Goal: Task Accomplishment & Management: Use online tool/utility

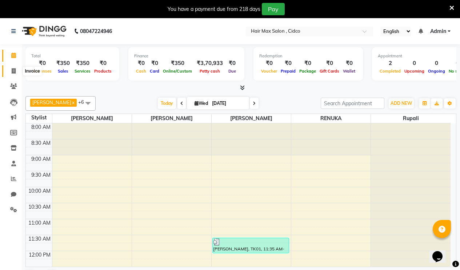
click at [16, 74] on span at bounding box center [13, 71] width 13 height 8
select select "service"
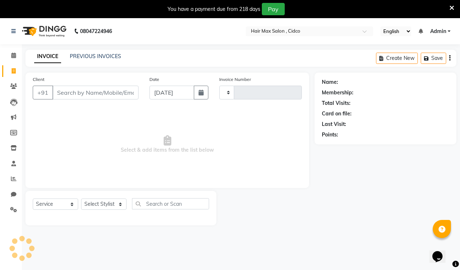
type input "1461"
select select "7580"
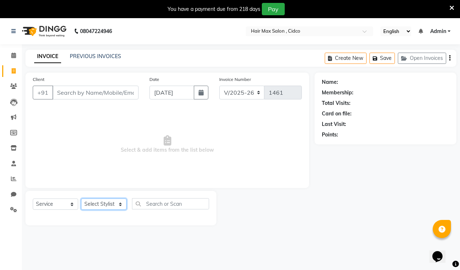
click at [114, 201] on select "Select Stylist [PERSON_NAME] [PERSON_NAME] RENUKA [PERSON_NAME] [PERSON_NAME]" at bounding box center [103, 204] width 45 height 11
click at [81, 199] on select "Select Stylist [PERSON_NAME] [PERSON_NAME] RENUKA [PERSON_NAME] [PERSON_NAME]" at bounding box center [103, 204] width 45 height 11
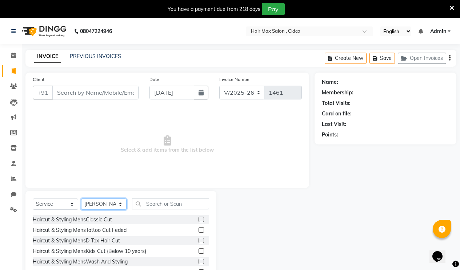
scroll to position [39, 0]
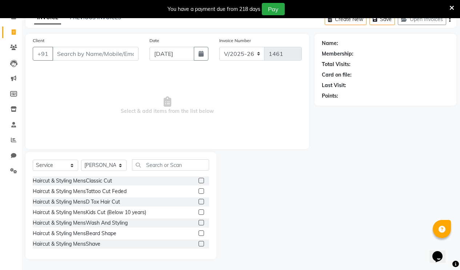
click at [114, 159] on div "Select Service Product Membership Package Voucher Prepaid Gift Card Select Styl…" at bounding box center [120, 205] width 191 height 107
click at [111, 164] on select "Select Stylist [PERSON_NAME] [PERSON_NAME] RENUKA [PERSON_NAME] [PERSON_NAME]" at bounding box center [103, 165] width 45 height 11
select select "86060"
click at [81, 160] on select "Select Stylist [PERSON_NAME] [PERSON_NAME] RENUKA [PERSON_NAME] [PERSON_NAME]" at bounding box center [103, 165] width 45 height 11
click at [158, 164] on input "text" at bounding box center [170, 165] width 77 height 11
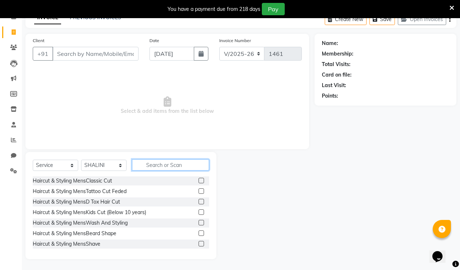
click at [158, 166] on input "text" at bounding box center [170, 165] width 77 height 11
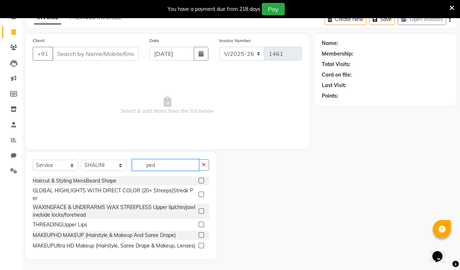
scroll to position [18, 0]
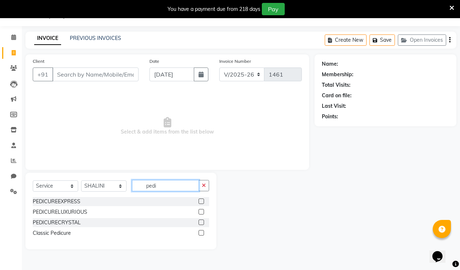
type input "pedi"
click at [201, 201] on label at bounding box center [200, 201] width 5 height 5
click at [201, 201] on input "checkbox" at bounding box center [200, 202] width 5 height 5
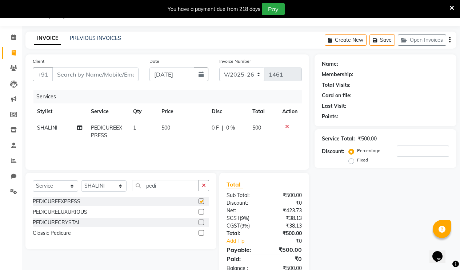
checkbox input "false"
click at [205, 185] on icon "button" at bounding box center [204, 185] width 4 height 5
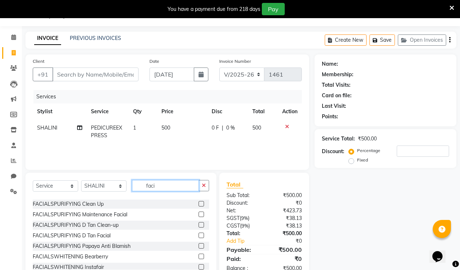
scroll to position [73, 0]
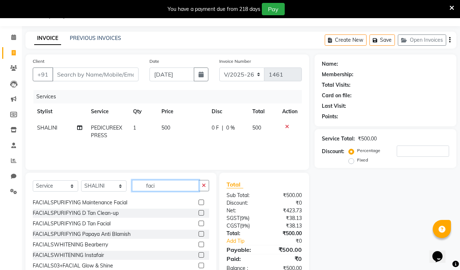
type input "faci"
click at [198, 224] on label at bounding box center [200, 223] width 5 height 5
click at [198, 224] on input "checkbox" at bounding box center [200, 224] width 5 height 5
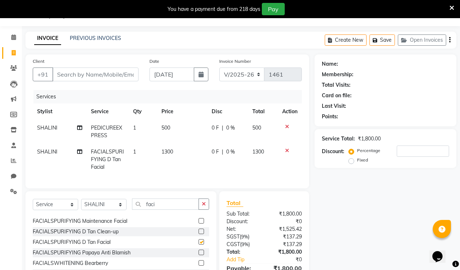
checkbox input "false"
click at [186, 155] on td "1300" at bounding box center [182, 160] width 50 height 32
select select "86060"
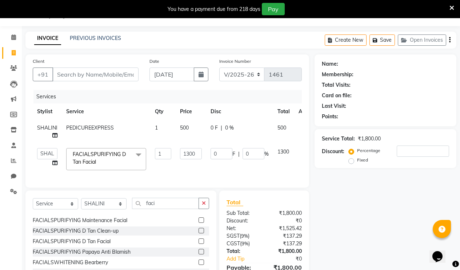
click at [300, 126] on div at bounding box center [305, 126] width 15 height 5
click at [301, 126] on icon at bounding box center [303, 126] width 4 height 5
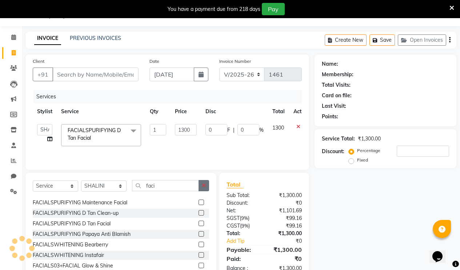
click at [205, 183] on icon "button" at bounding box center [204, 185] width 4 height 5
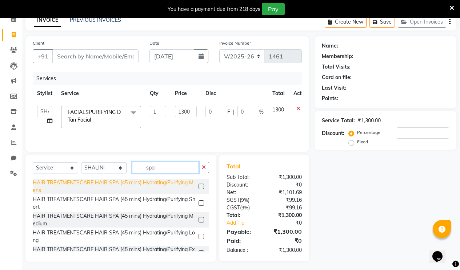
scroll to position [39, 0]
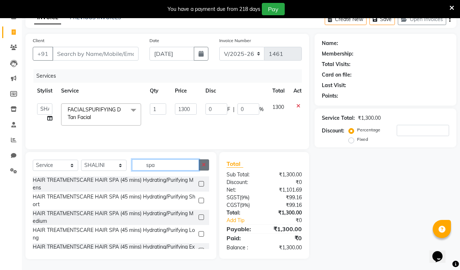
type input "spa"
click at [201, 165] on button "button" at bounding box center [203, 165] width 11 height 11
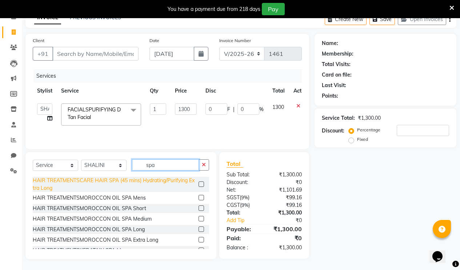
scroll to position [73, 0]
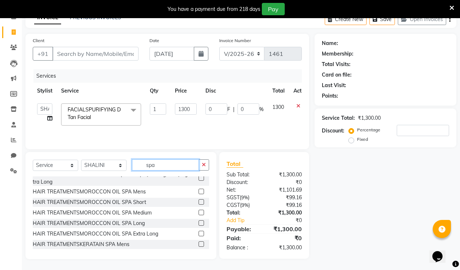
type input "spa"
click at [198, 192] on label at bounding box center [200, 191] width 5 height 5
click at [198, 192] on input "checkbox" at bounding box center [200, 192] width 5 height 5
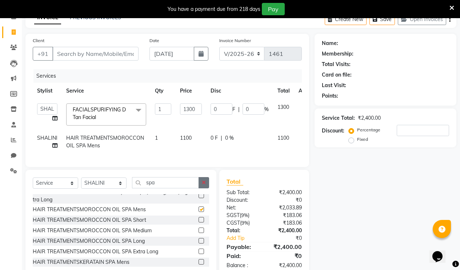
checkbox input "false"
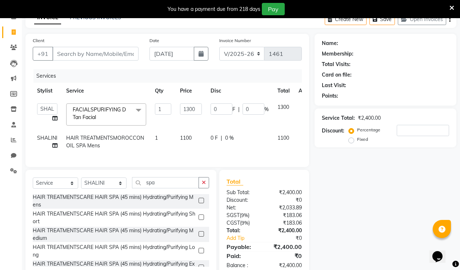
scroll to position [0, 0]
click at [198, 204] on label at bounding box center [200, 201] width 5 height 5
click at [198, 204] on input "checkbox" at bounding box center [200, 202] width 5 height 5
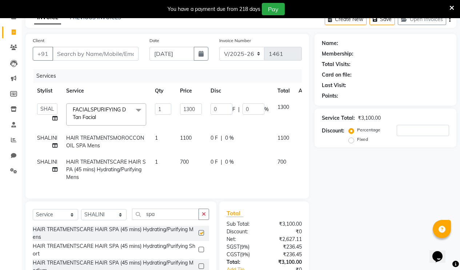
checkbox input "false"
click at [301, 136] on icon at bounding box center [303, 136] width 4 height 5
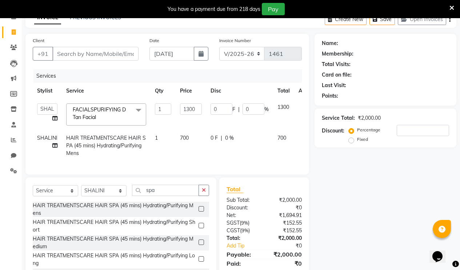
click at [190, 138] on td "700" at bounding box center [191, 146] width 31 height 32
select select "86060"
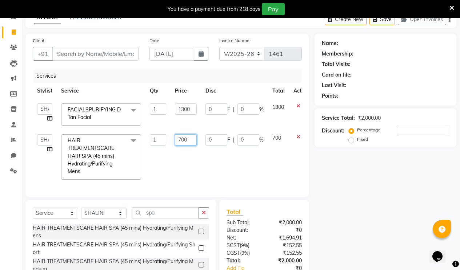
click at [184, 140] on input "700" at bounding box center [186, 139] width 22 height 11
type input "750"
click at [208, 159] on td "0 F | 0 %" at bounding box center [234, 157] width 67 height 54
select select "86060"
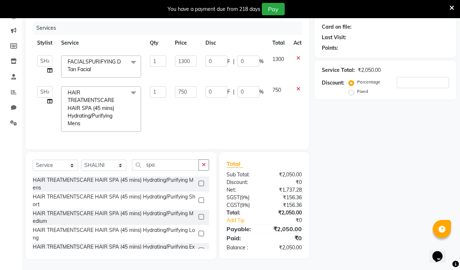
scroll to position [20, 0]
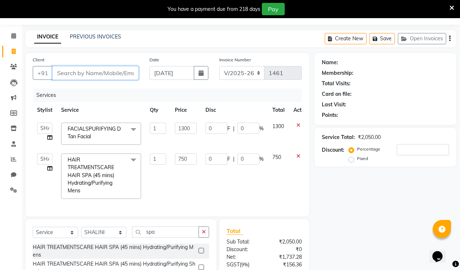
click at [117, 76] on input "Client" at bounding box center [95, 73] width 86 height 14
type input "9"
type input "0"
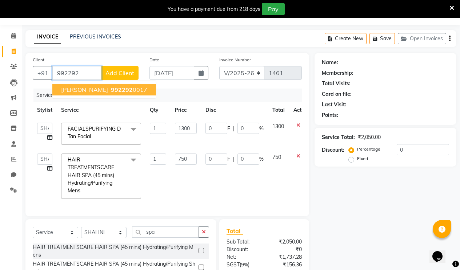
click at [111, 93] on span "992292" at bounding box center [122, 89] width 22 height 7
type input "9922920017"
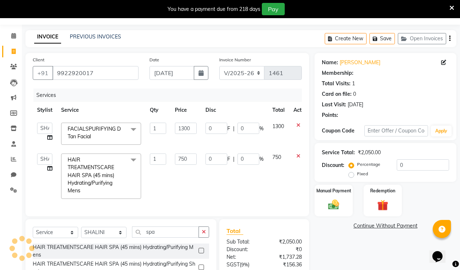
select select "1: Object"
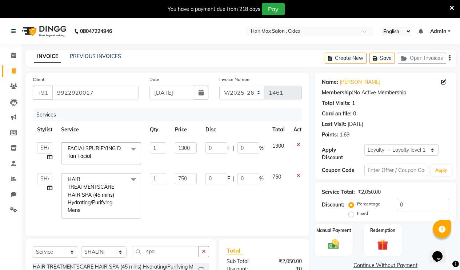
scroll to position [92, 0]
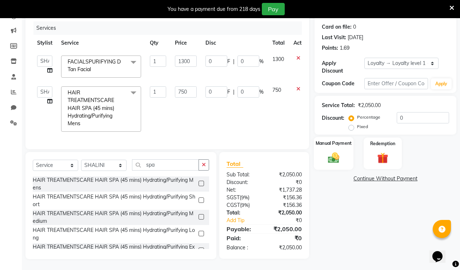
click at [339, 151] on img at bounding box center [333, 157] width 19 height 13
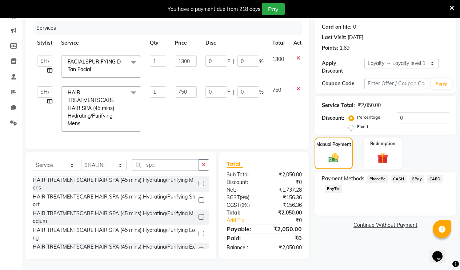
click at [383, 175] on span "PhonePe" at bounding box center [377, 179] width 21 height 8
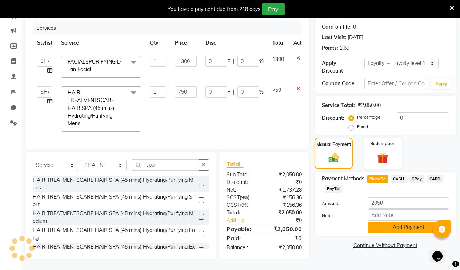
click at [399, 222] on button "Add Payment" at bounding box center [408, 227] width 81 height 11
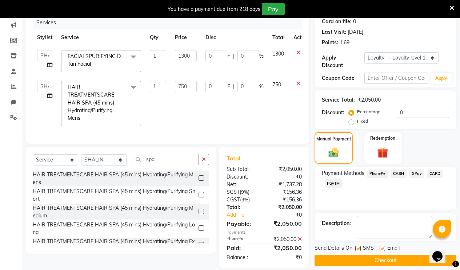
scroll to position [166, 0]
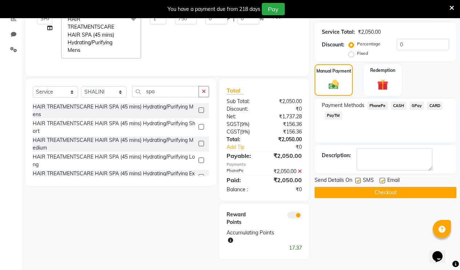
click at [380, 178] on label at bounding box center [381, 180] width 5 height 5
click at [380, 179] on input "checkbox" at bounding box center [381, 181] width 5 height 5
checkbox input "false"
click at [356, 178] on label at bounding box center [357, 180] width 5 height 5
click at [356, 179] on input "checkbox" at bounding box center [357, 181] width 5 height 5
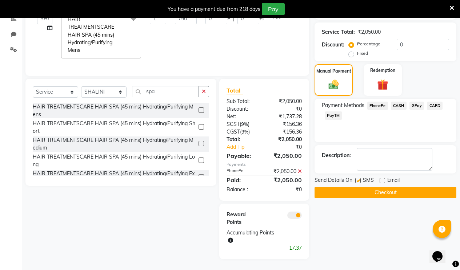
checkbox input "false"
click at [385, 187] on button "Checkout" at bounding box center [385, 192] width 142 height 11
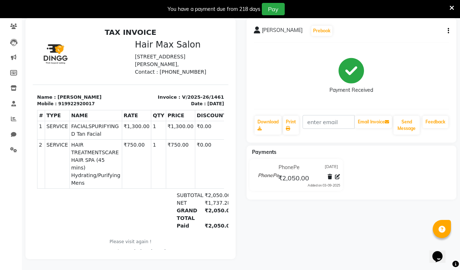
drag, startPoint x: 451, startPoint y: 11, endPoint x: 457, endPoint y: 15, distance: 6.9
click at [455, 13] on div "You have a payment due from 218 days Pay" at bounding box center [230, 9] width 460 height 18
